Goal: Task Accomplishment & Management: Complete application form

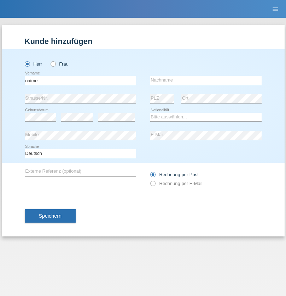
type input "naime"
click at [206, 80] on input "text" at bounding box center [206, 80] width 112 height 9
type input "llugiqi"
select select "CH"
radio input "true"
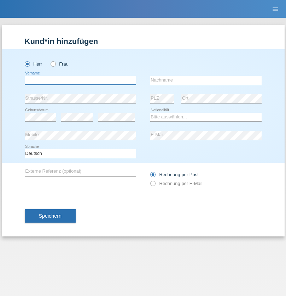
click at [80, 80] on input "text" at bounding box center [81, 80] width 112 height 9
type input "Shaban"
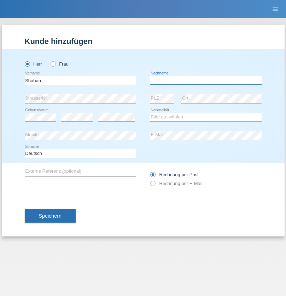
click at [206, 80] on input "text" at bounding box center [206, 80] width 112 height 9
type input "llugiqi"
select select "CH"
radio input "true"
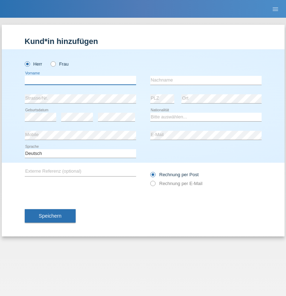
click at [80, 80] on input "text" at bounding box center [81, 80] width 112 height 9
type input "Fljorim"
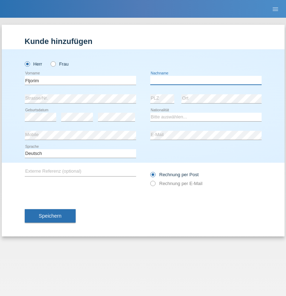
click at [206, 80] on input "text" at bounding box center [206, 80] width 112 height 9
type input "Zendeli"
select select "MK"
select select "C"
select select "28"
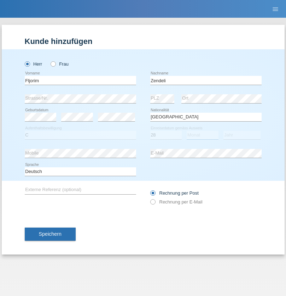
select select "11"
select select "1992"
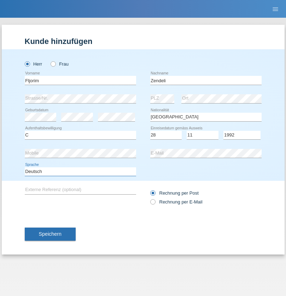
select select "en"
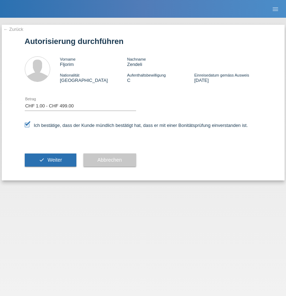
select select "1"
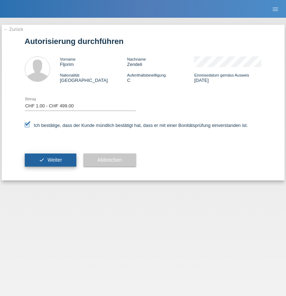
click at [50, 160] on span "Weiter" at bounding box center [54, 160] width 15 height 6
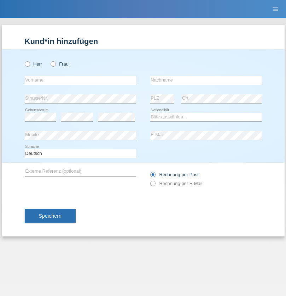
radio input "true"
click at [80, 80] on input "text" at bounding box center [81, 80] width 112 height 9
type input "Silvia"
click at [206, 80] on input "text" at bounding box center [206, 80] width 112 height 9
type input "Patera"
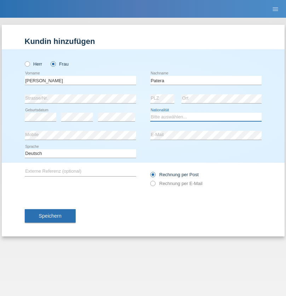
select select "CH"
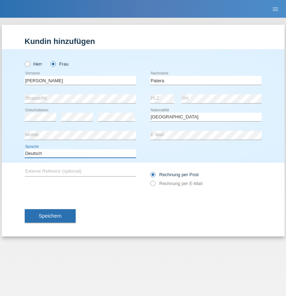
select select "en"
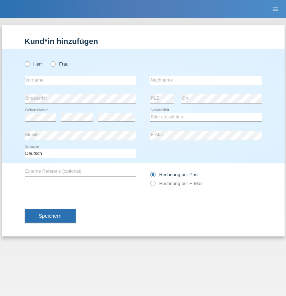
radio input "true"
click at [80, 80] on input "text" at bounding box center [81, 80] width 112 height 9
type input "Champing"
click at [206, 80] on input "text" at bounding box center [206, 80] width 112 height 9
type input "Malonga"
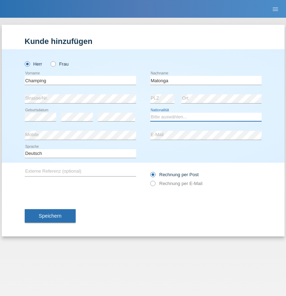
select select "CH"
radio input "true"
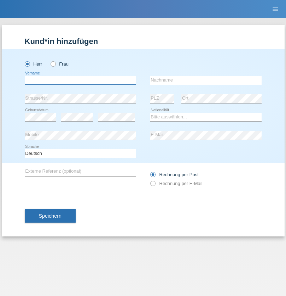
click at [80, 80] on input "text" at bounding box center [81, 80] width 112 height 9
type input "Djordjevic"
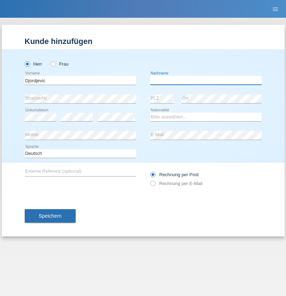
click at [206, 80] on input "text" at bounding box center [206, 80] width 112 height 9
type input "Radosav"
select select "RS"
select select "C"
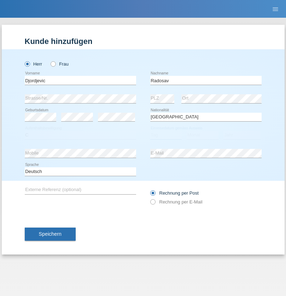
select select "10"
select select "03"
select select "1989"
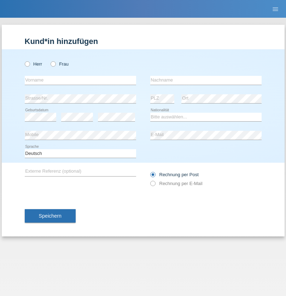
radio input "true"
click at [80, 80] on input "text" at bounding box center [81, 80] width 112 height 9
type input "[PERSON_NAME]"
click at [206, 80] on input "text" at bounding box center [206, 80] width 112 height 9
type input "Sakhi"
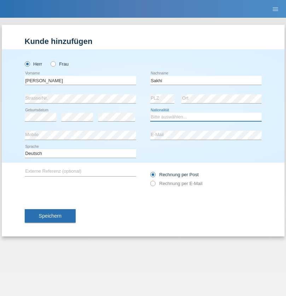
select select "IT"
select select "C"
select select "24"
select select "10"
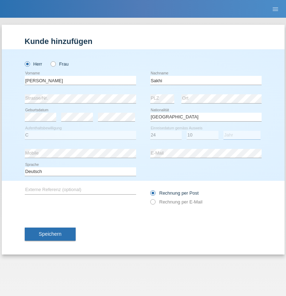
select select "2021"
